Goal: Information Seeking & Learning: Learn about a topic

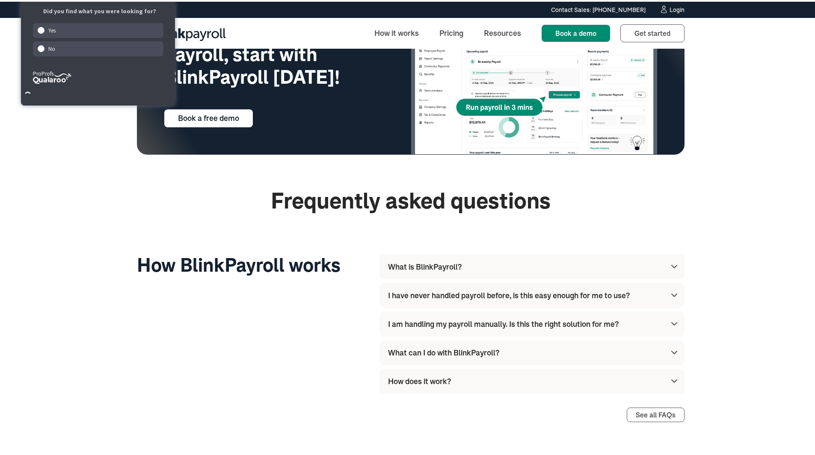
scroll to position [2379, 0]
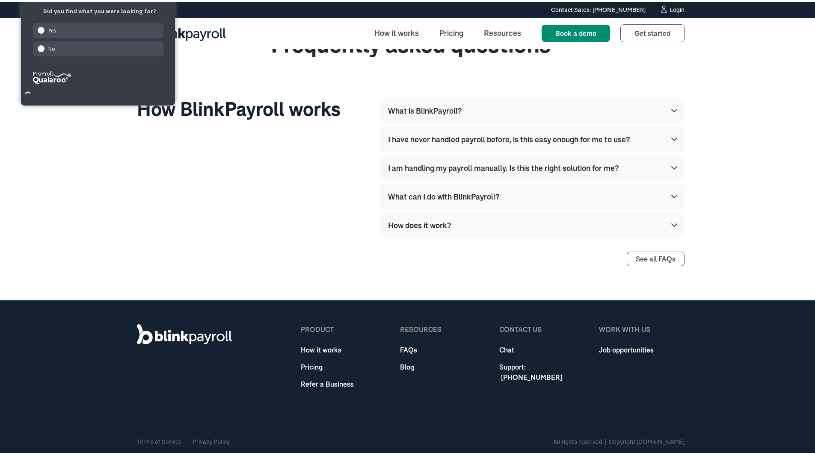
click at [309, 363] on link "Pricing" at bounding box center [327, 365] width 53 height 10
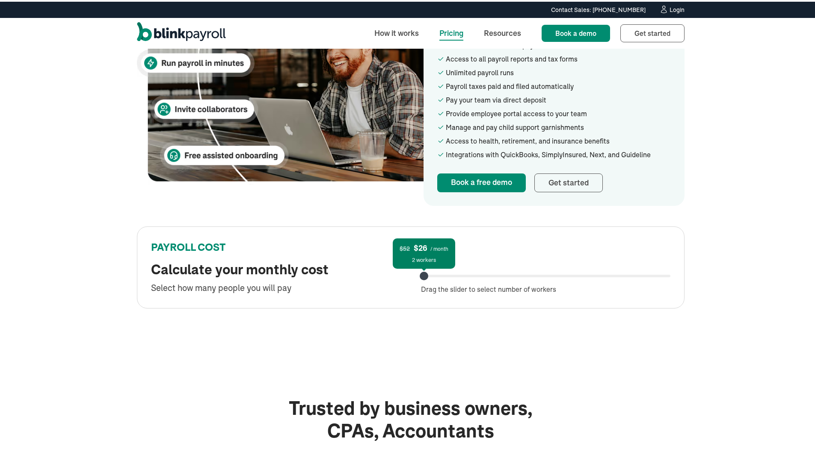
scroll to position [280, 0]
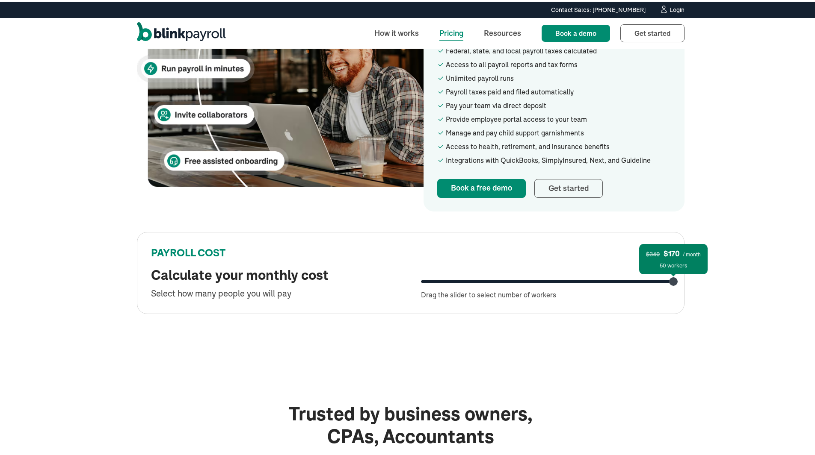
drag, startPoint x: 416, startPoint y: 264, endPoint x: 694, endPoint y: 278, distance: 278.7
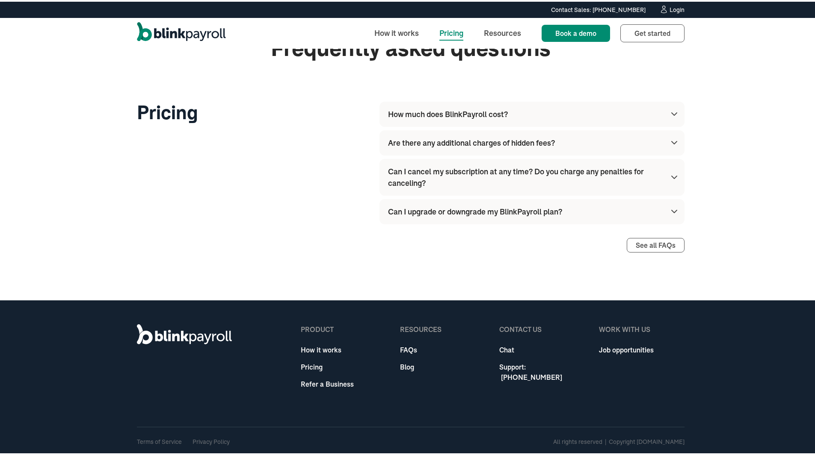
scroll to position [1003, 0]
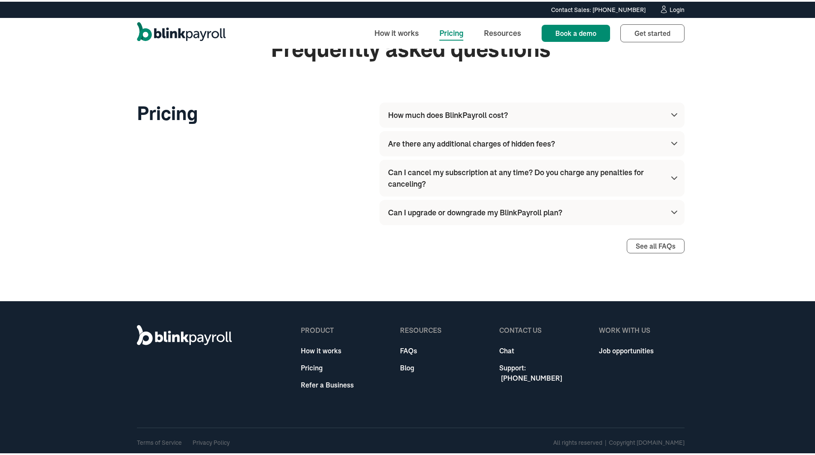
click at [420, 214] on div "Can I upgrade or downgrade my BlinkPayroll plan?" at bounding box center [475, 211] width 174 height 12
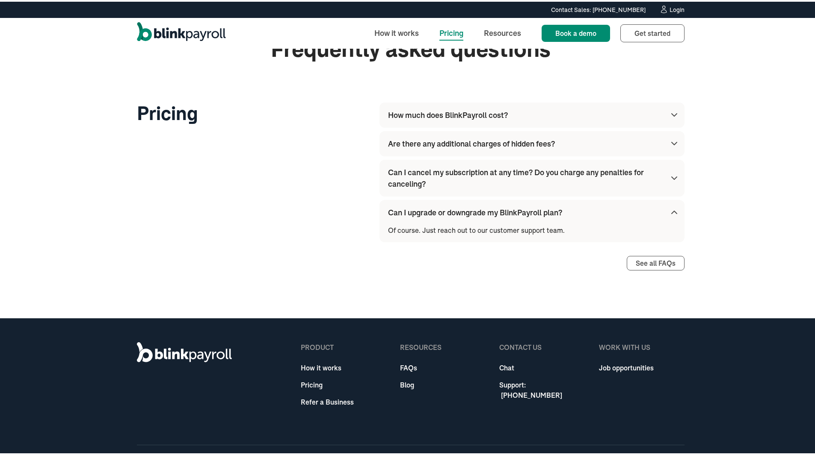
scroll to position [1021, 0]
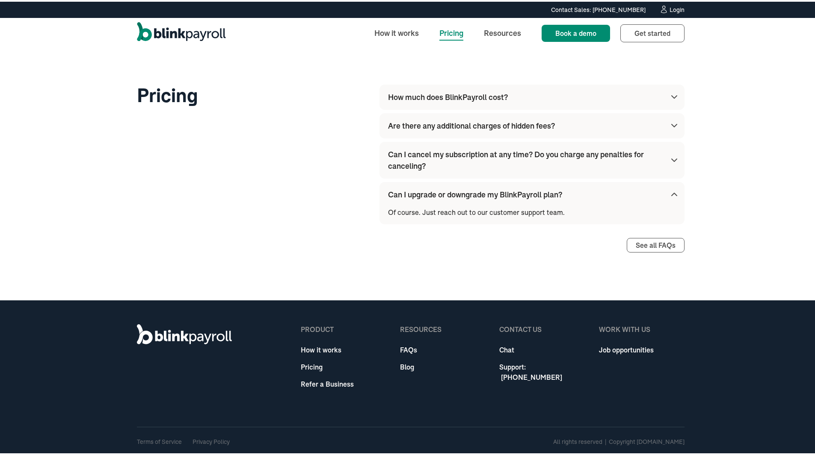
click at [430, 126] on div "Are there any additional charges of hidden fees?" at bounding box center [471, 124] width 167 height 12
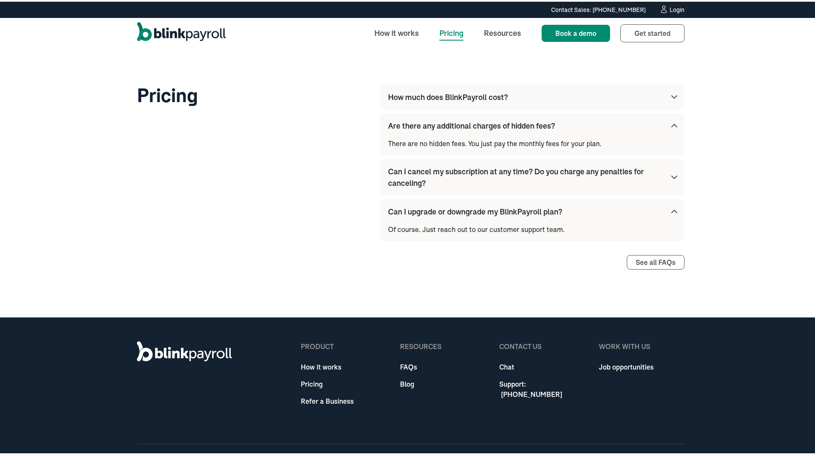
scroll to position [1038, 0]
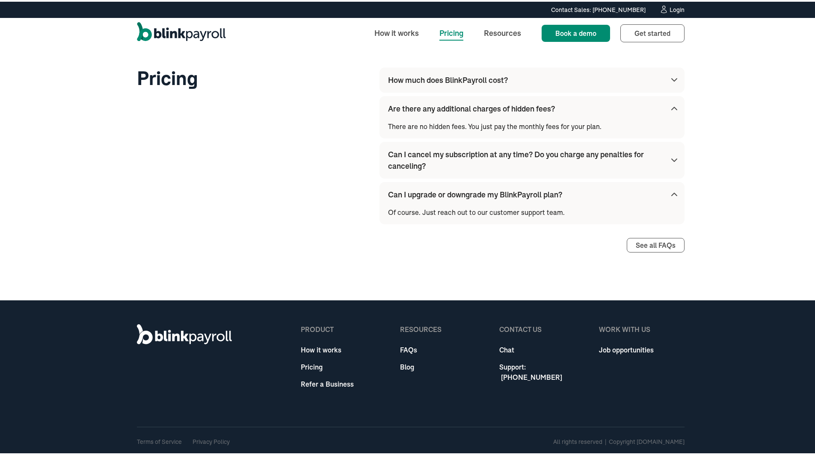
click at [435, 156] on div "Can I cancel my subscription at any time? Do you charge any penalties for cance…" at bounding box center [525, 158] width 274 height 23
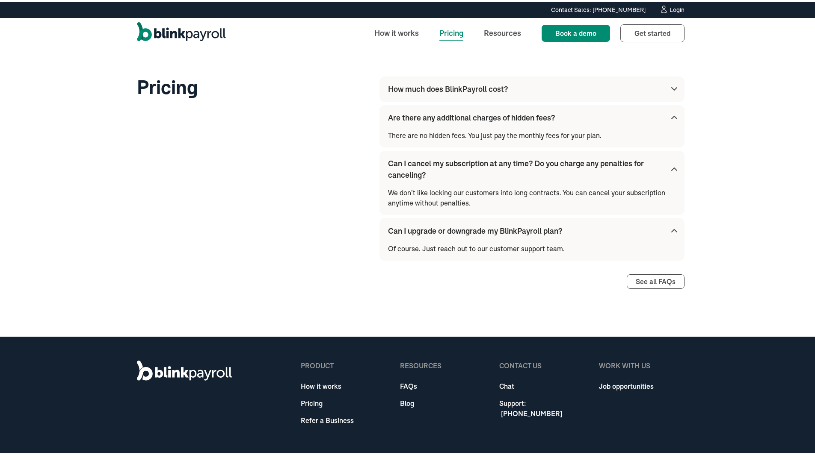
scroll to position [1066, 0]
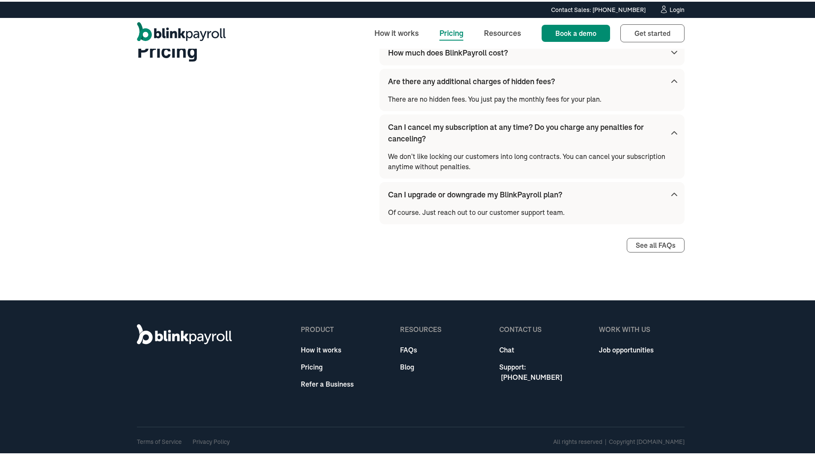
click at [613, 350] on link "Job opportunities" at bounding box center [626, 348] width 55 height 10
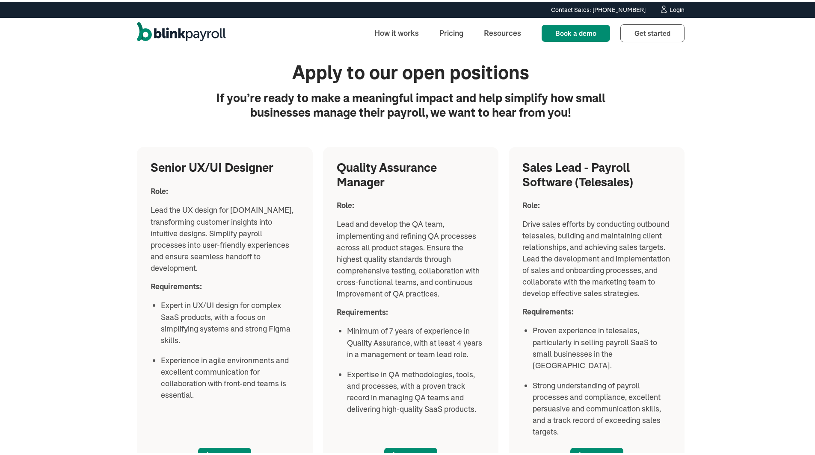
scroll to position [967, 0]
click at [314, 303] on div "Senior UX/UI Designer Role: ‍ ‍ Lead the UX design for BlinkPayroll.com, transf…" at bounding box center [410, 310] width 547 height 328
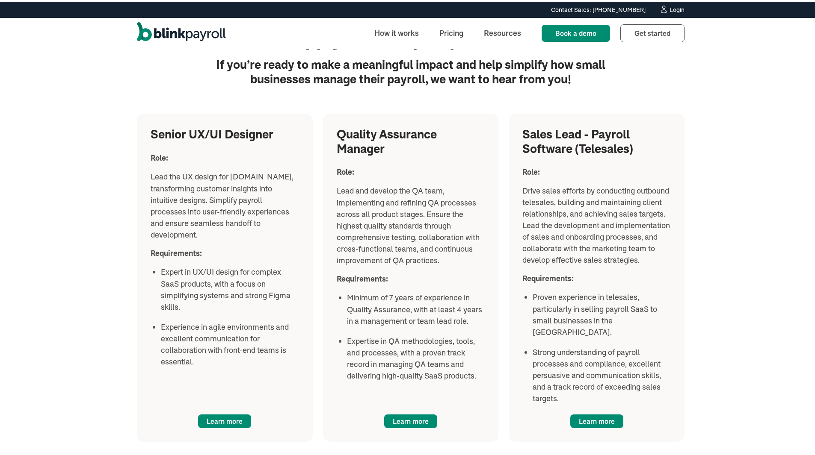
scroll to position [1003, 0]
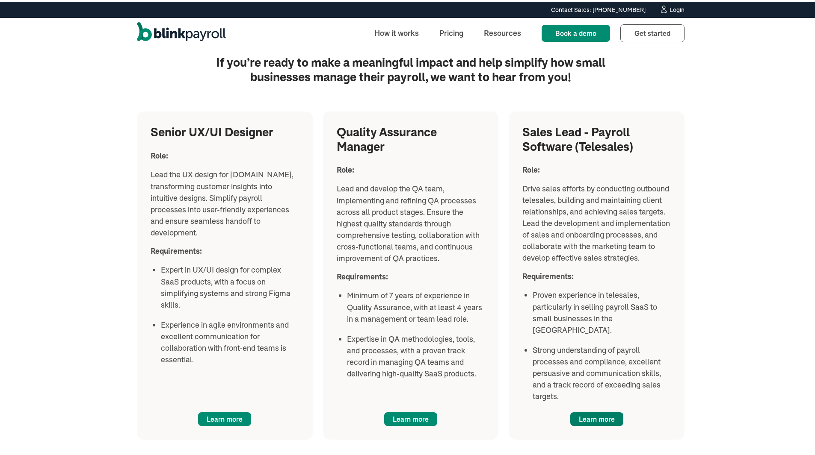
click at [581, 411] on link "Learn more" at bounding box center [596, 418] width 53 height 14
click at [401, 411] on link "Learn more" at bounding box center [410, 418] width 53 height 14
click at [226, 411] on link "Learn more" at bounding box center [224, 418] width 53 height 14
click at [587, 411] on link "Learn more" at bounding box center [596, 418] width 53 height 14
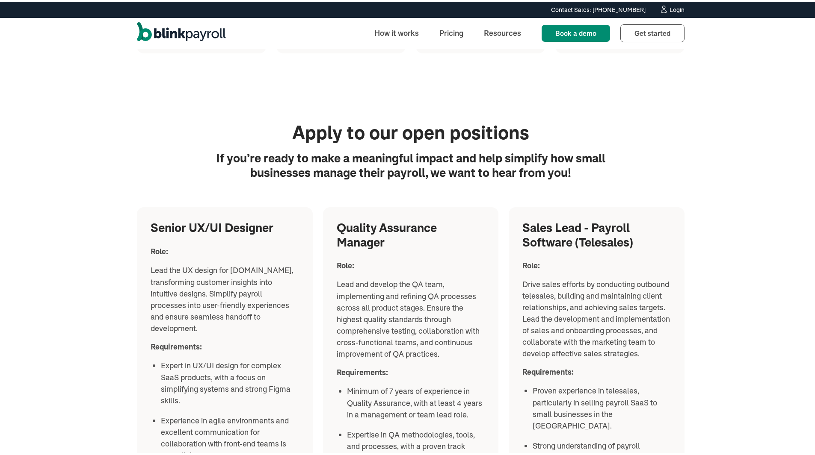
scroll to position [1153, 0]
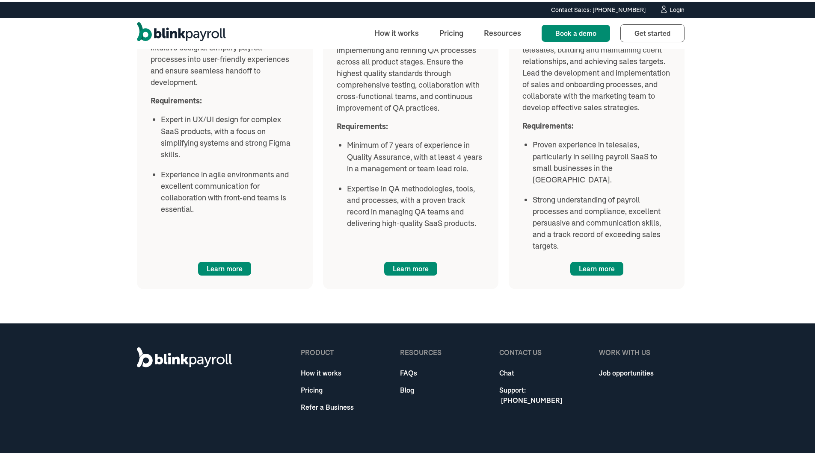
click at [336, 401] on link "Refer a Business" at bounding box center [327, 406] width 53 height 10
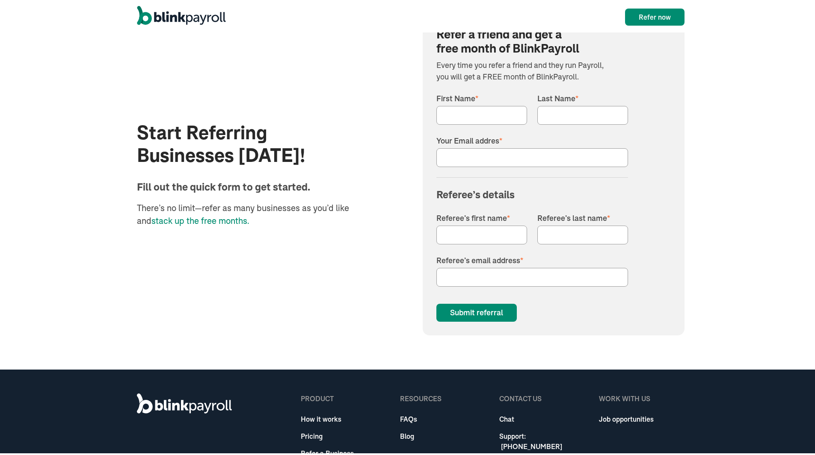
scroll to position [1002, 0]
